Goal: Task Accomplishment & Management: Manage account settings

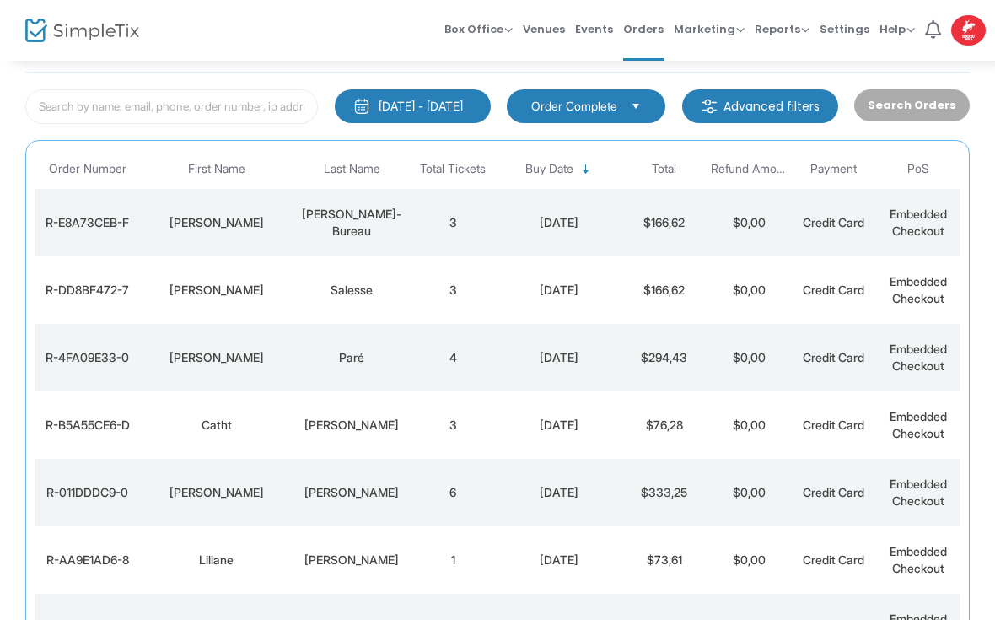
scroll to position [83, 0]
click at [652, 224] on td "$166,62" at bounding box center [665, 223] width 84 height 67
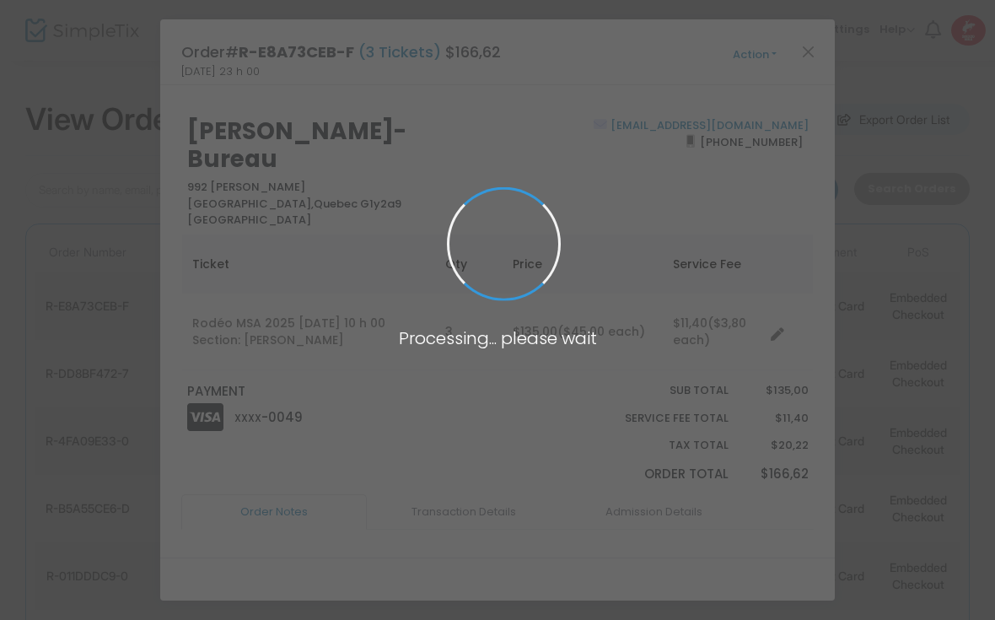
scroll to position [0, 0]
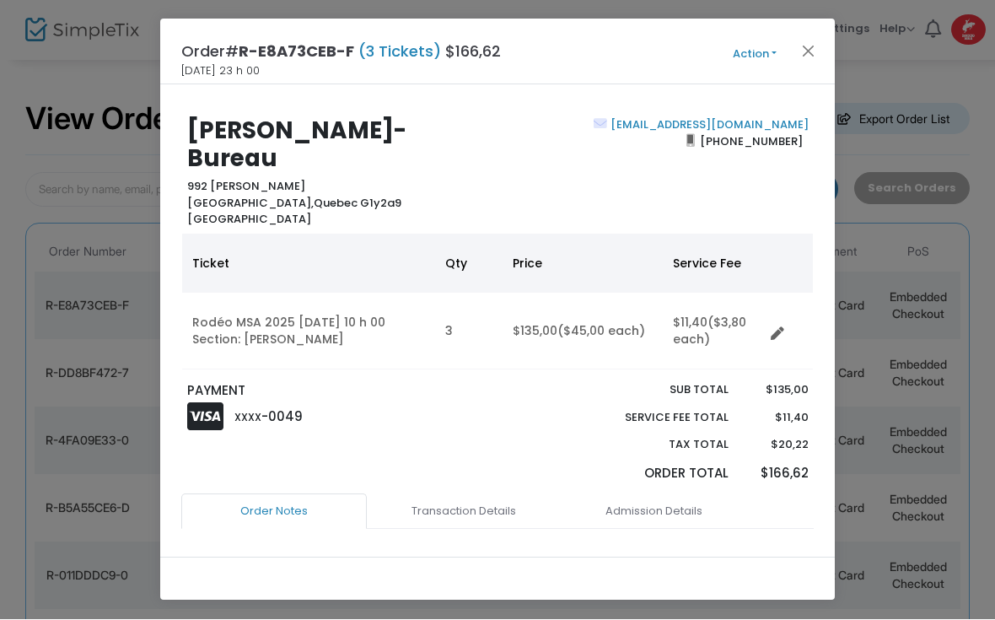
click at [801, 51] on button "Close" at bounding box center [809, 51] width 22 height 22
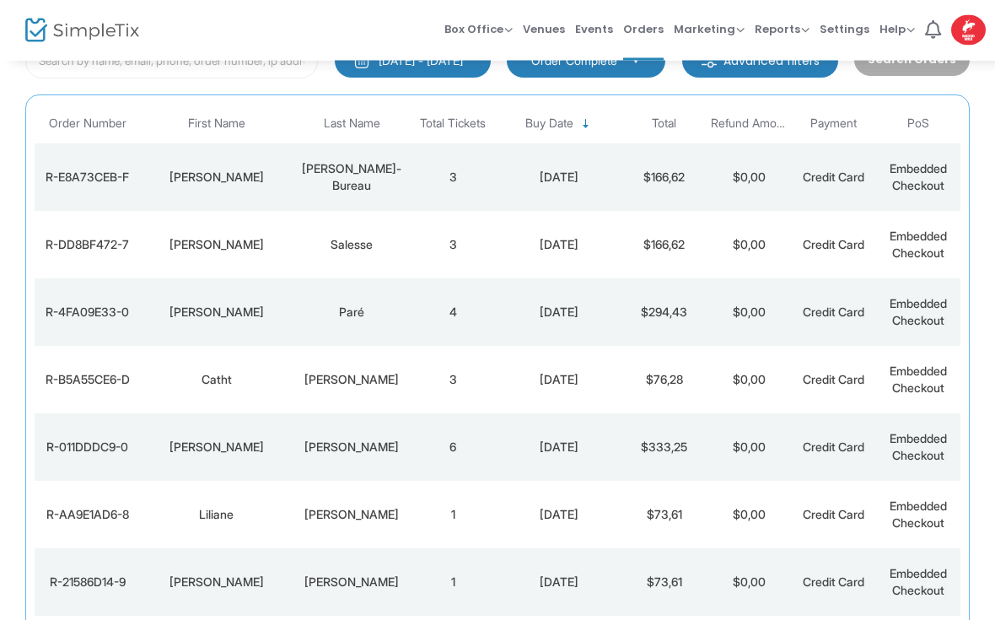
scroll to position [192, 0]
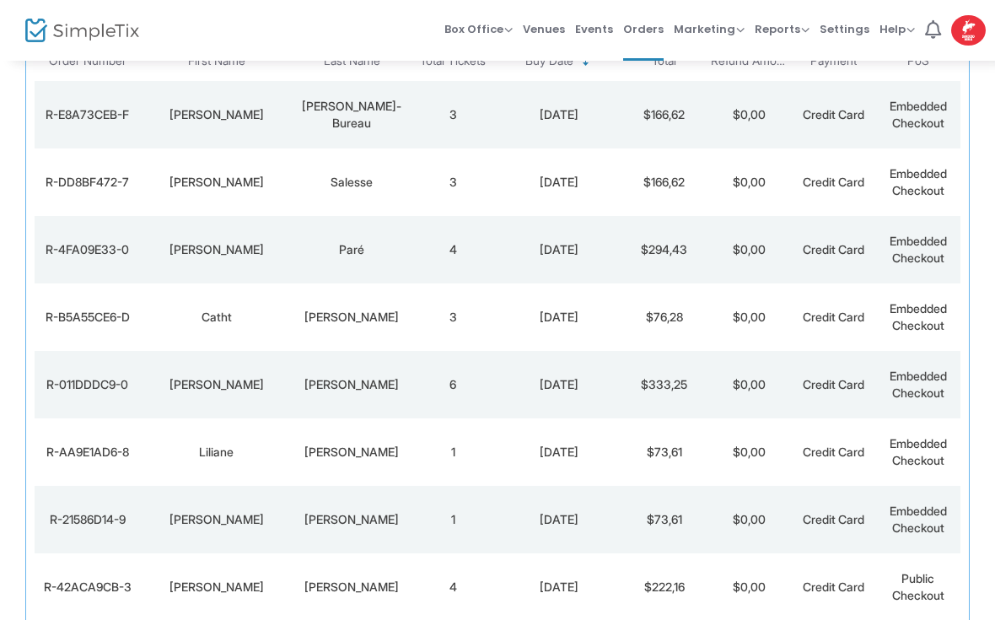
click at [686, 257] on td "$294,43" at bounding box center [665, 249] width 84 height 67
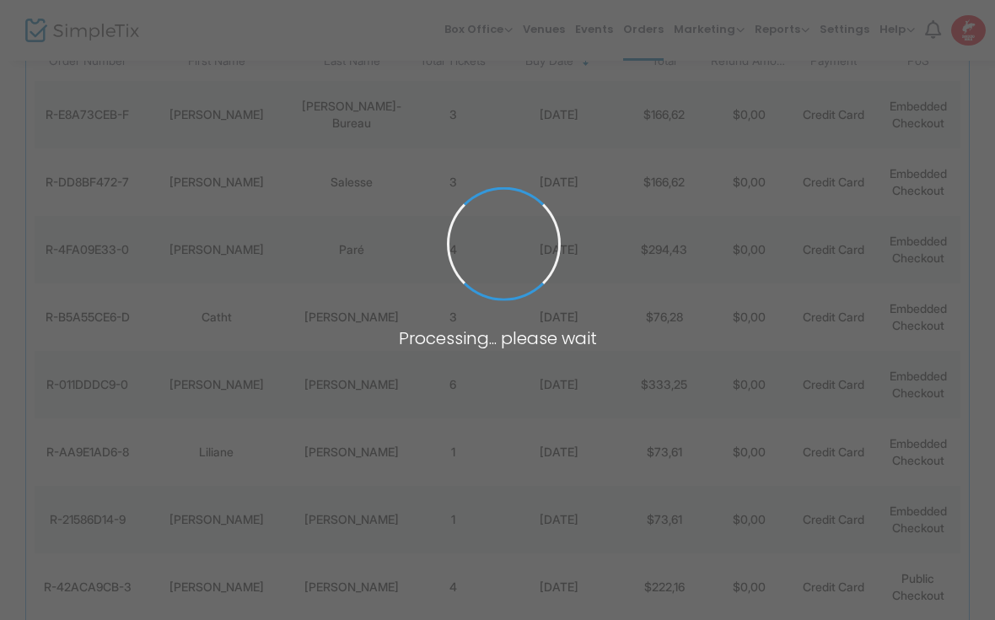
scroll to position [0, 0]
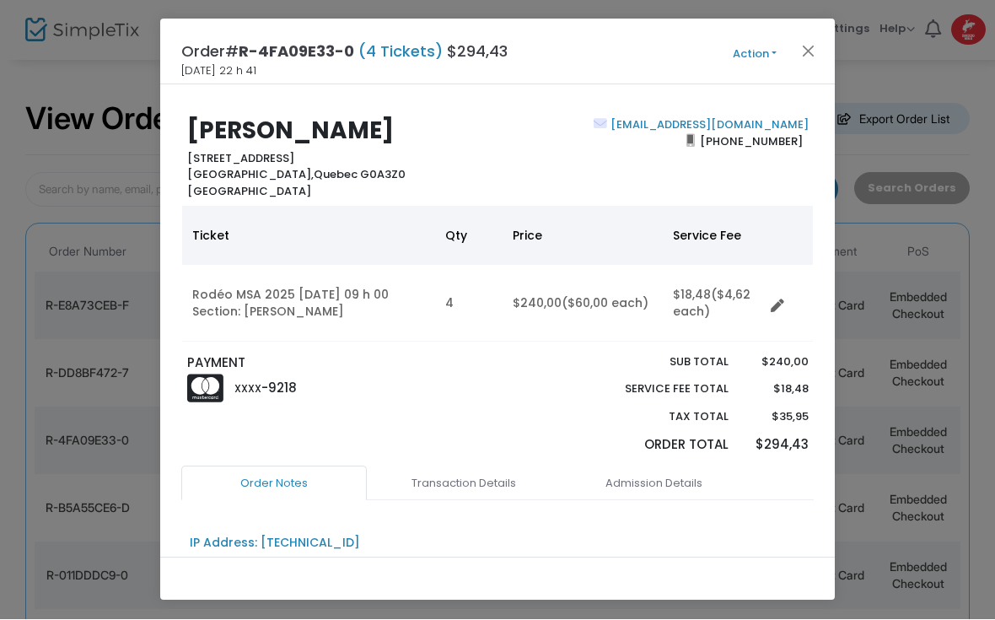
click at [810, 53] on button "Close" at bounding box center [809, 51] width 22 height 22
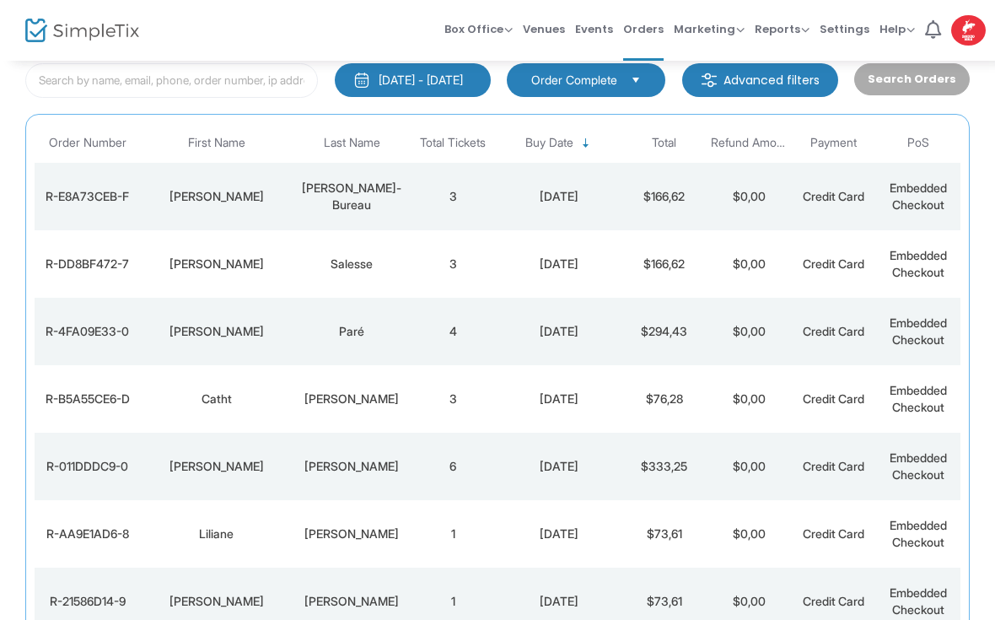
scroll to position [109, 0]
click at [672, 271] on td "$166,62" at bounding box center [665, 264] width 84 height 67
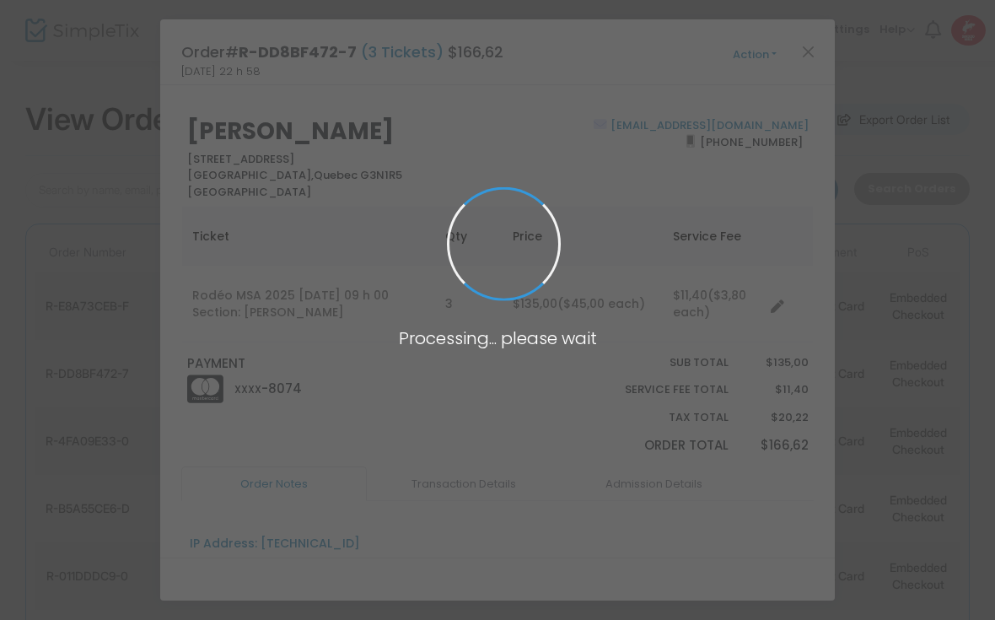
scroll to position [0, 0]
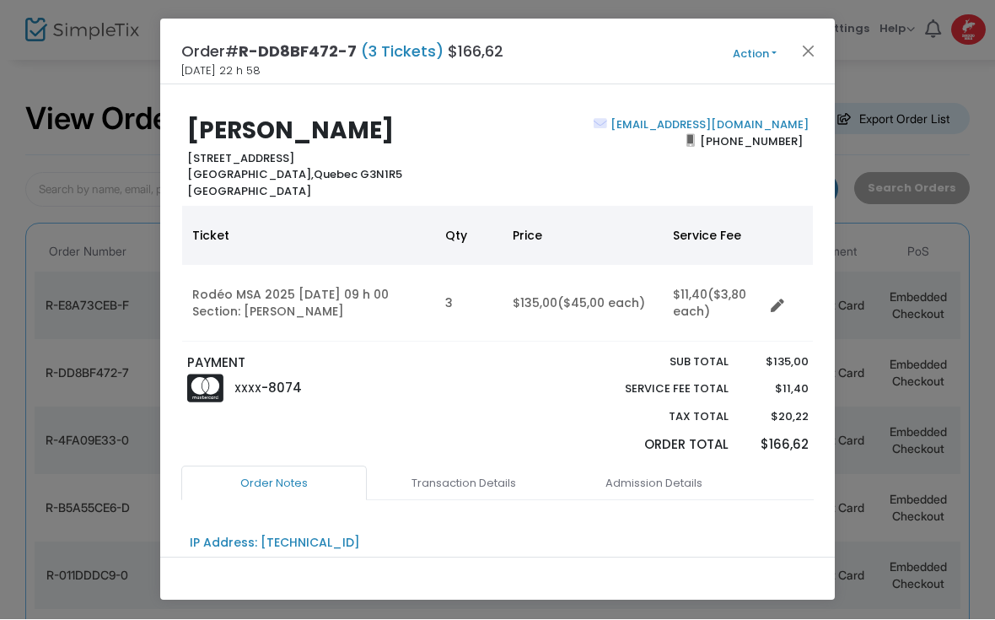
click at [817, 52] on button "Close" at bounding box center [809, 51] width 22 height 22
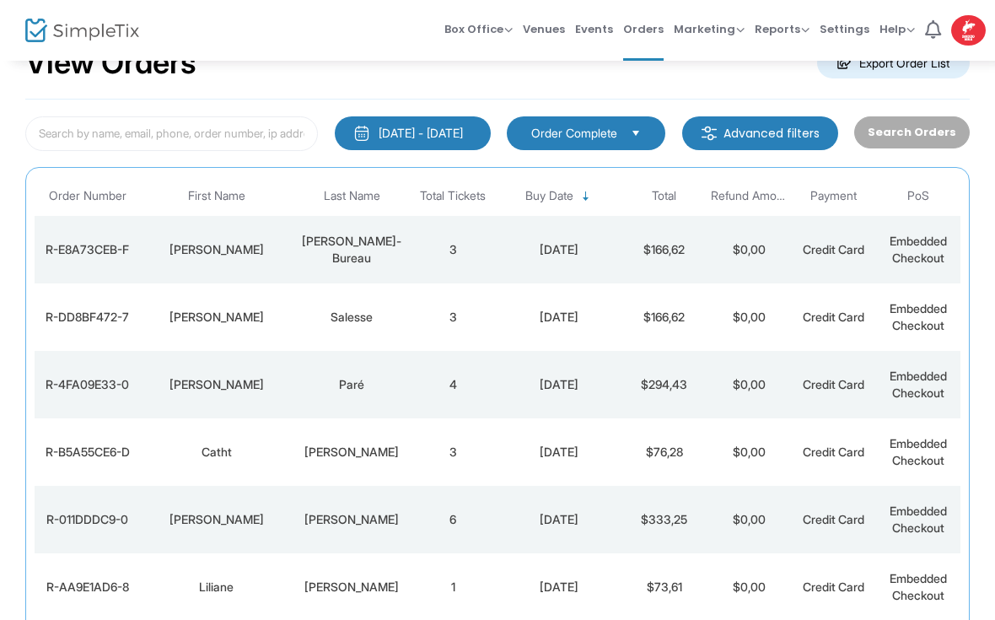
scroll to position [58, 0]
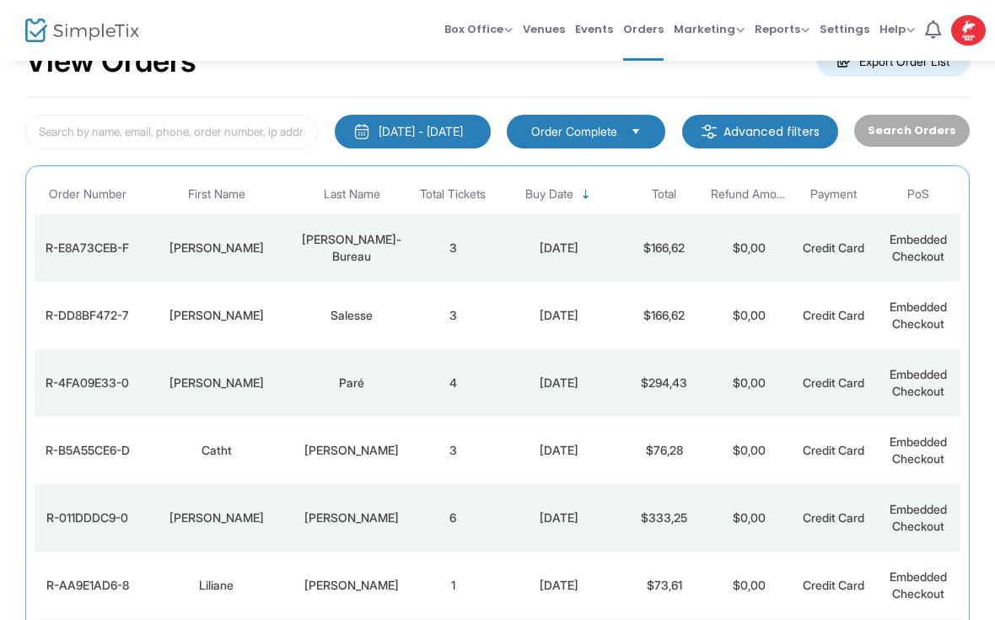
click at [240, 243] on div "[PERSON_NAME]" at bounding box center [215, 248] width 143 height 17
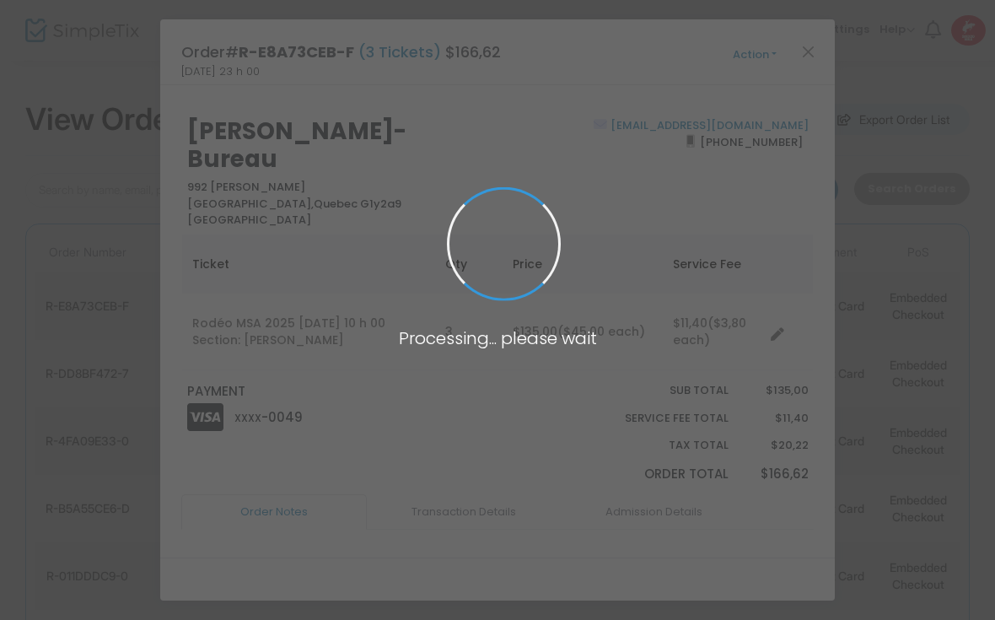
scroll to position [0, 0]
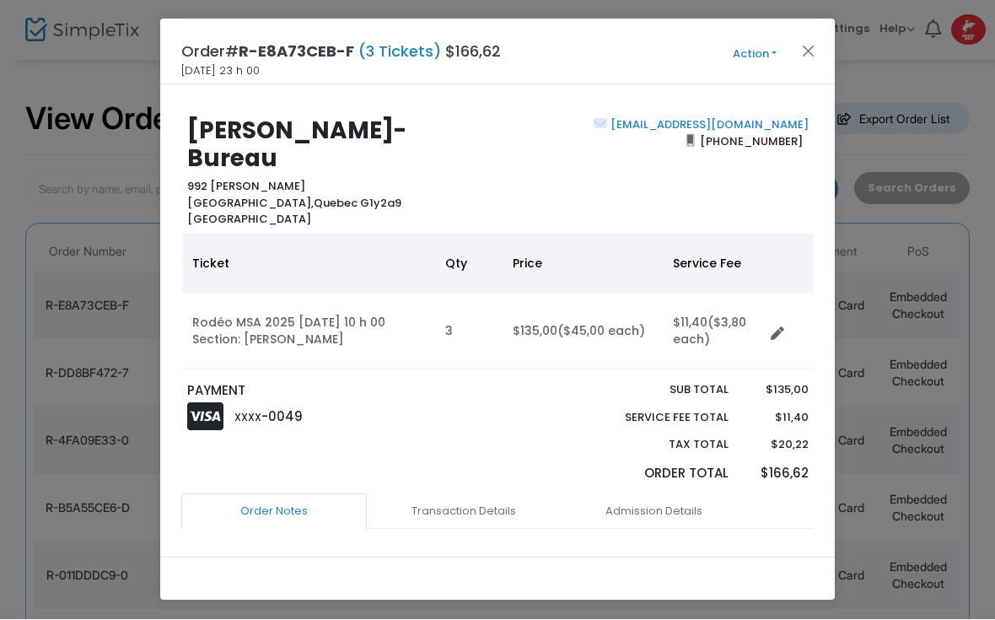
click at [807, 51] on button "Close" at bounding box center [809, 51] width 22 height 22
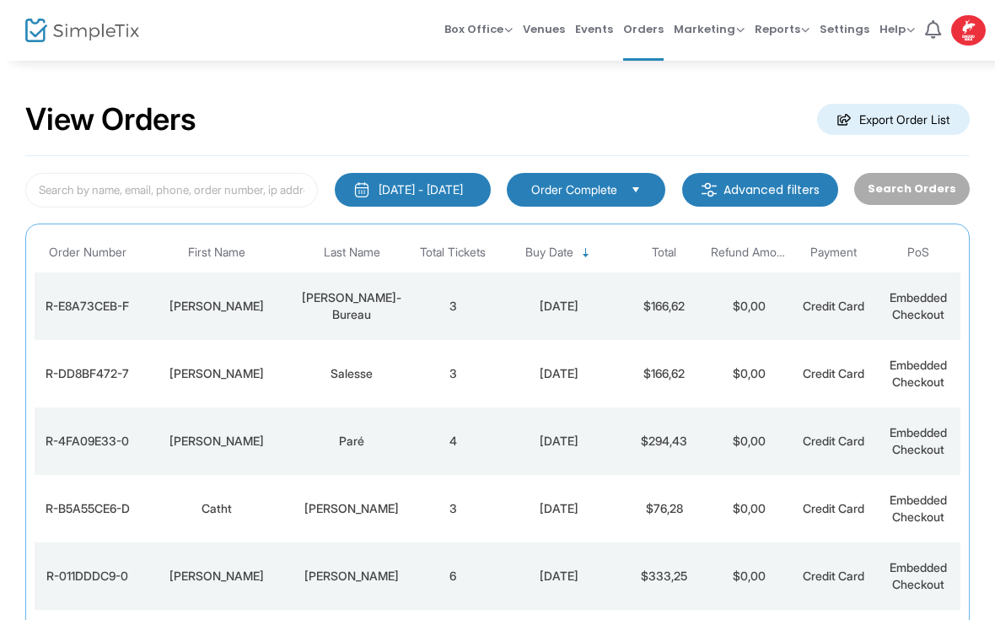
click at [75, 35] on img at bounding box center [82, 31] width 114 height 24
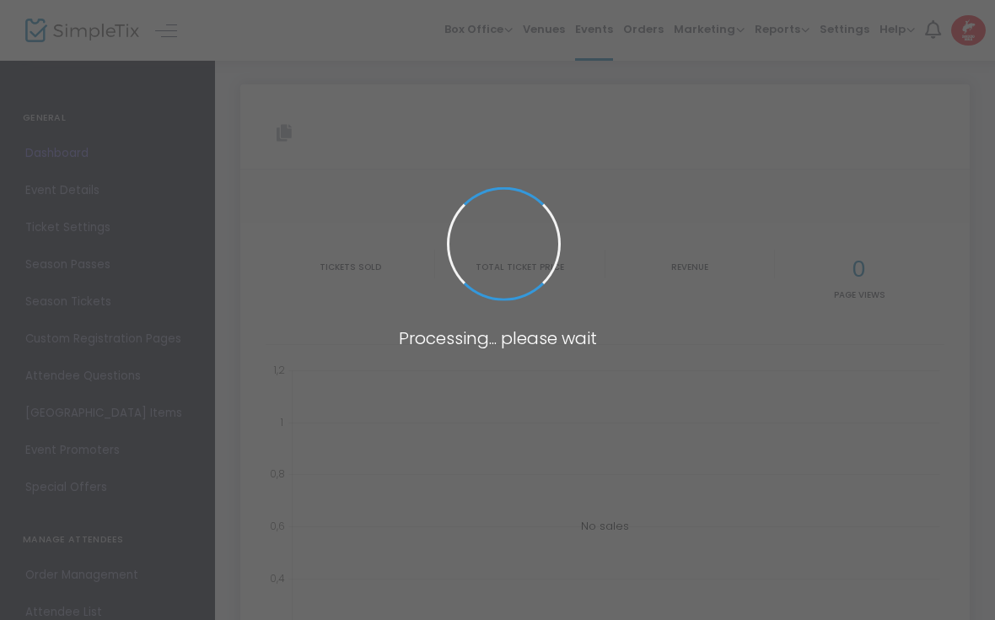
type input "https://www.simpletix.com/e/rod-o-msa-2025-tickets-196463"
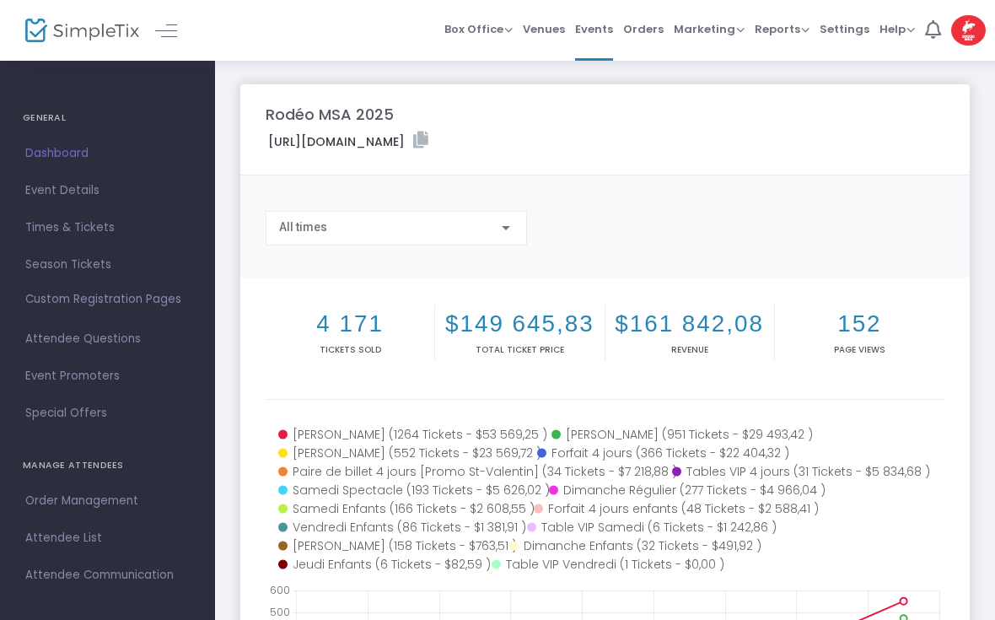
click at [655, 36] on span "Orders" at bounding box center [643, 29] width 40 height 43
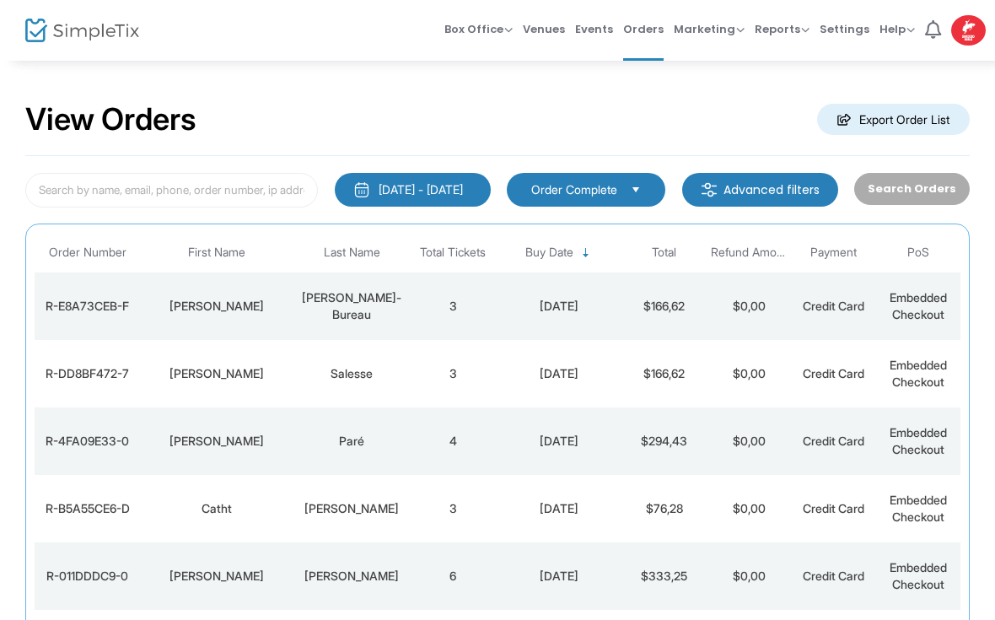
click at [644, 40] on span "Orders" at bounding box center [643, 29] width 40 height 43
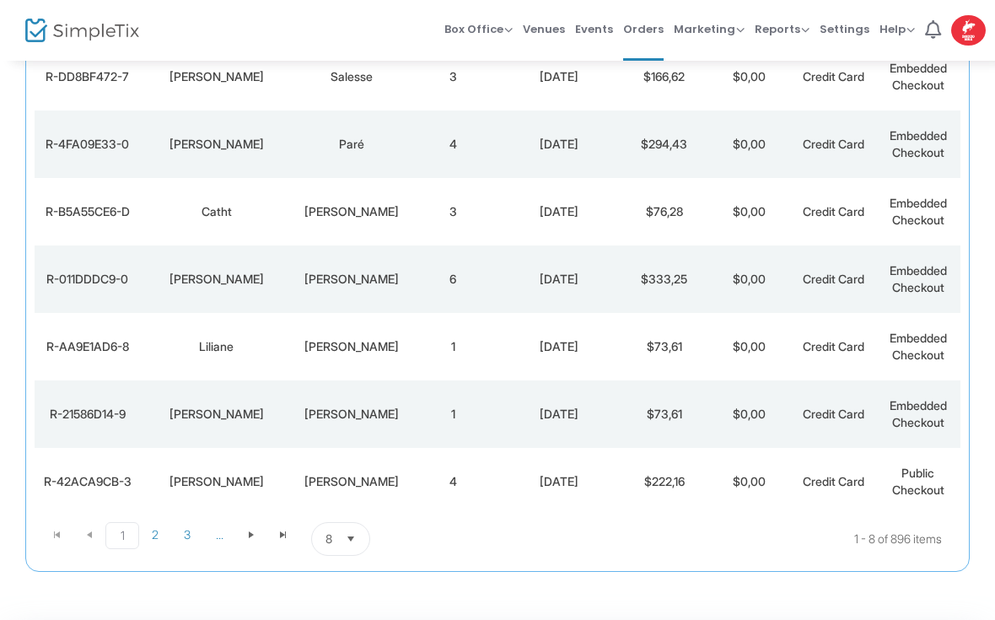
scroll to position [300, 0]
